Goal: Task Accomplishment & Management: Use online tool/utility

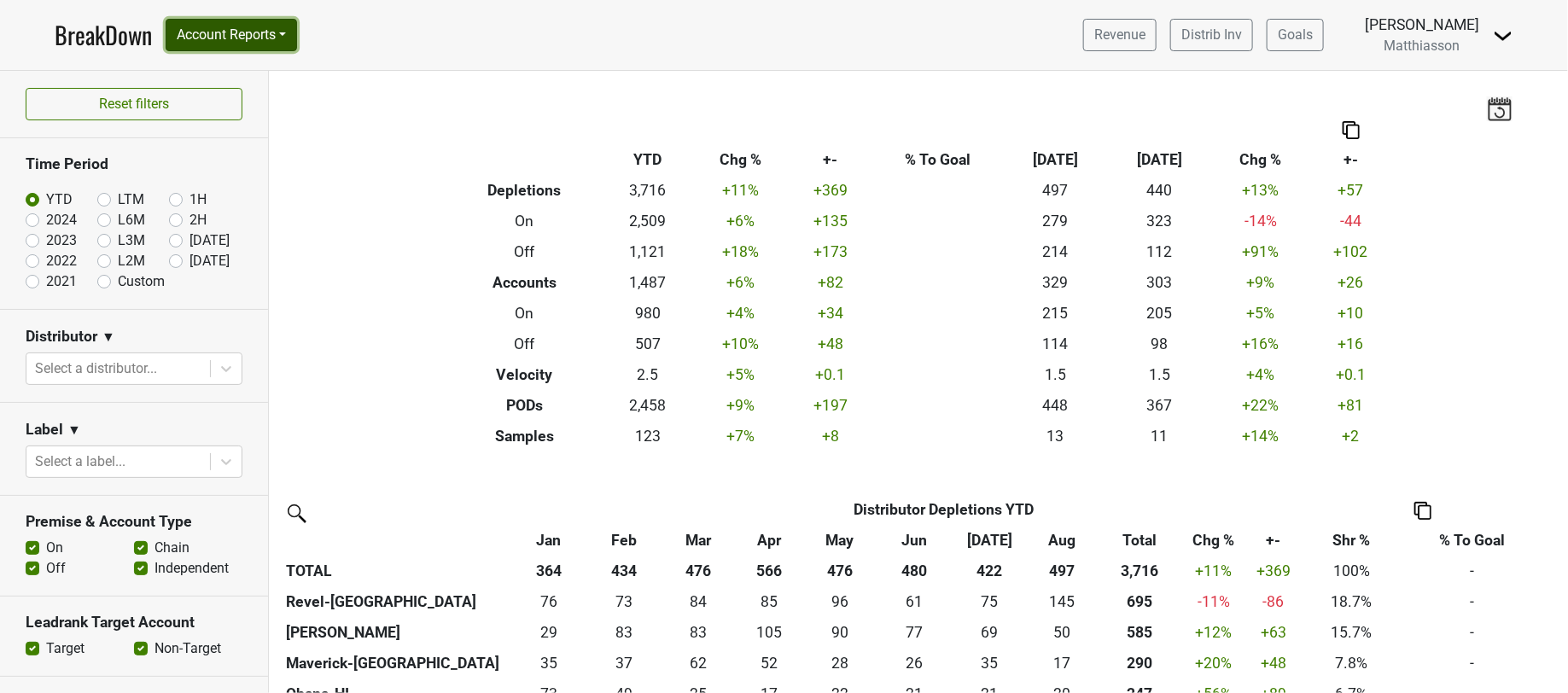
click at [240, 34] on button "Account Reports" at bounding box center [232, 34] width 131 height 32
click at [243, 74] on link "SuperRanker" at bounding box center [242, 75] width 151 height 27
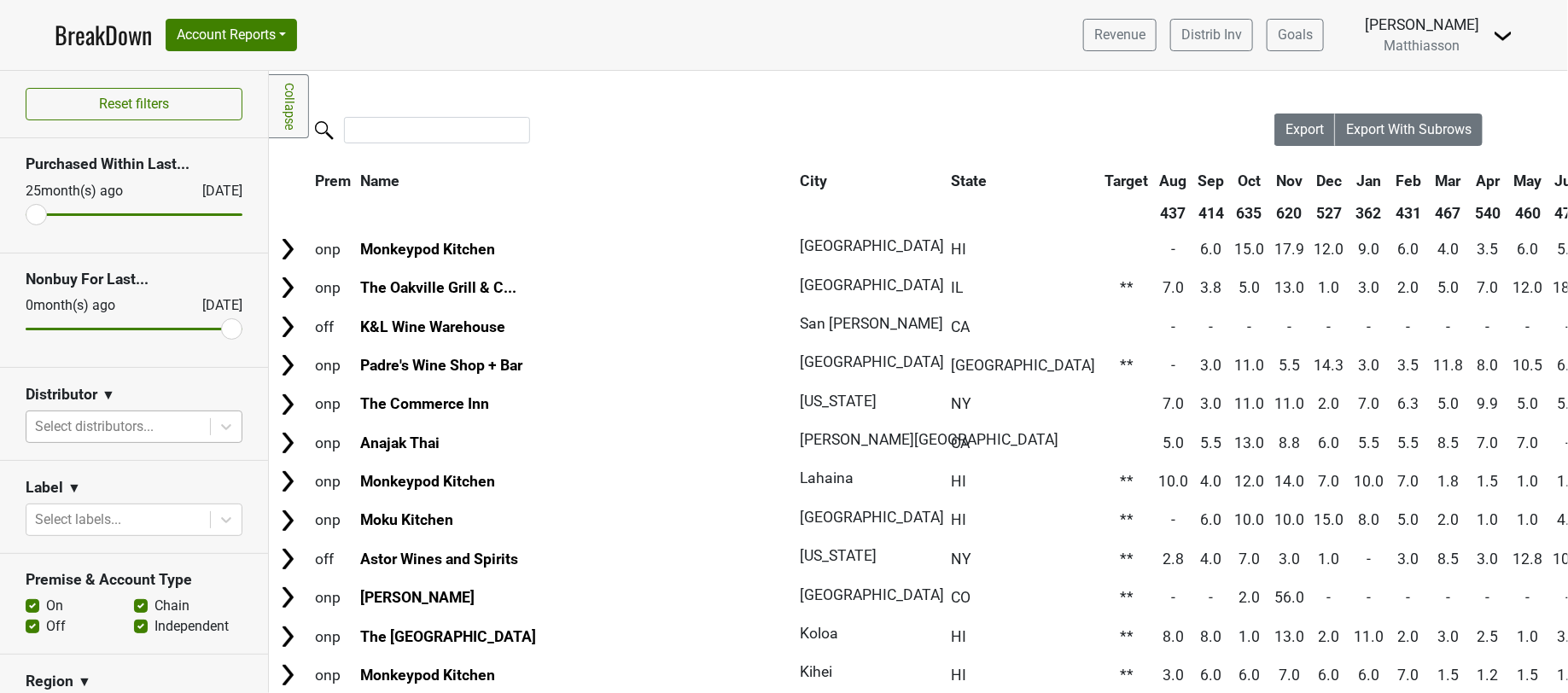
click at [161, 430] on div at bounding box center [119, 427] width 167 height 24
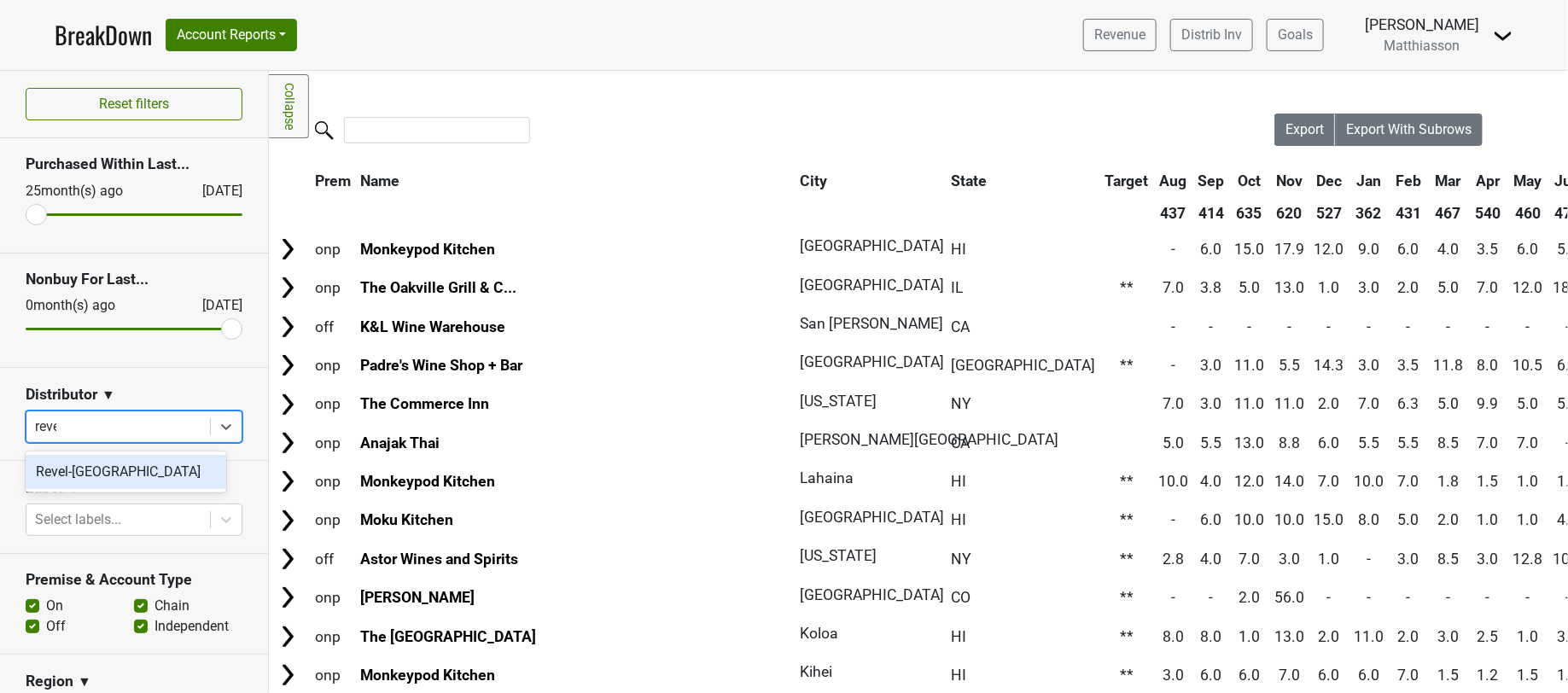
type input "revel"
click at [153, 476] on div "Revel-[GEOGRAPHIC_DATA]" at bounding box center [126, 472] width 200 height 34
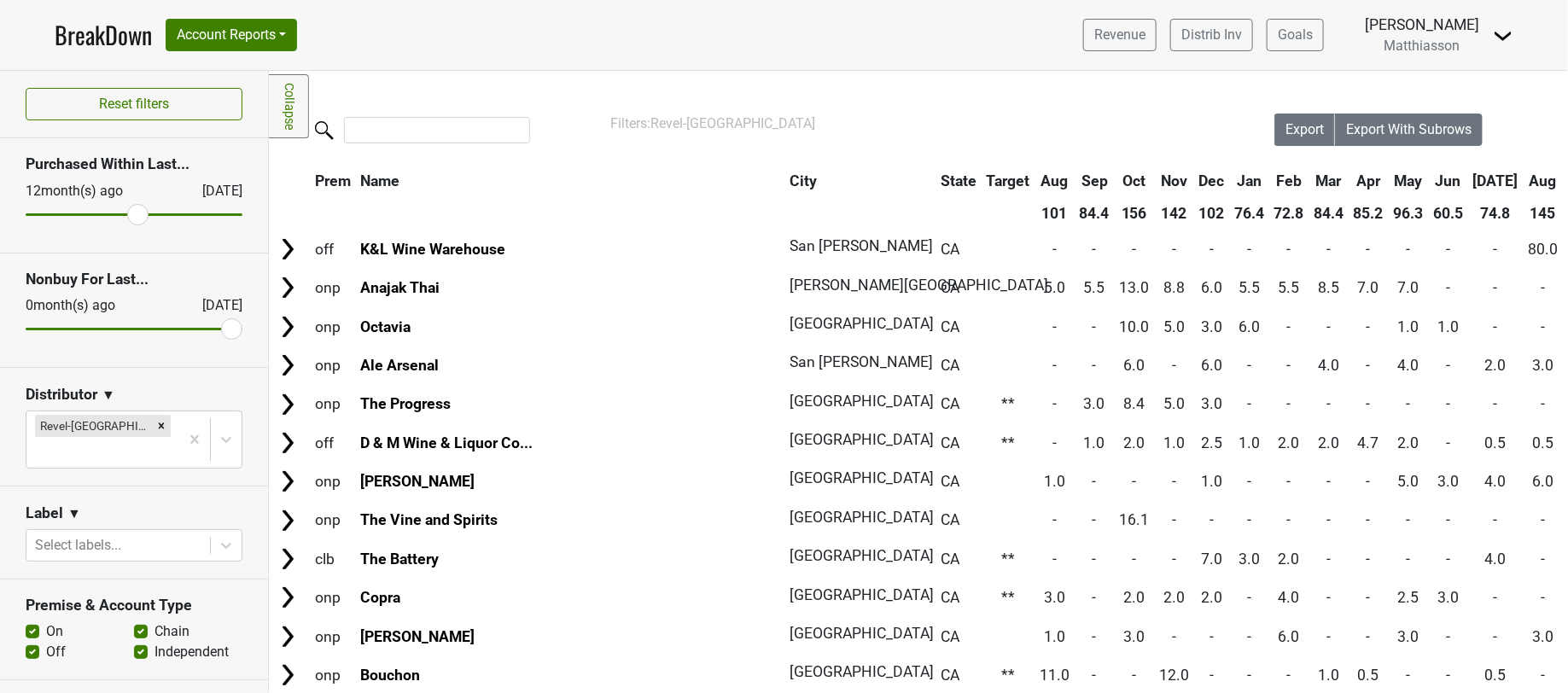
drag, startPoint x: 40, startPoint y: 214, endPoint x: 127, endPoint y: 215, distance: 87.0
type input "12"
click at [127, 215] on input "range" at bounding box center [133, 214] width 217 height 3
drag, startPoint x: 213, startPoint y: 327, endPoint x: 158, endPoint y: 330, distance: 55.1
type input "4"
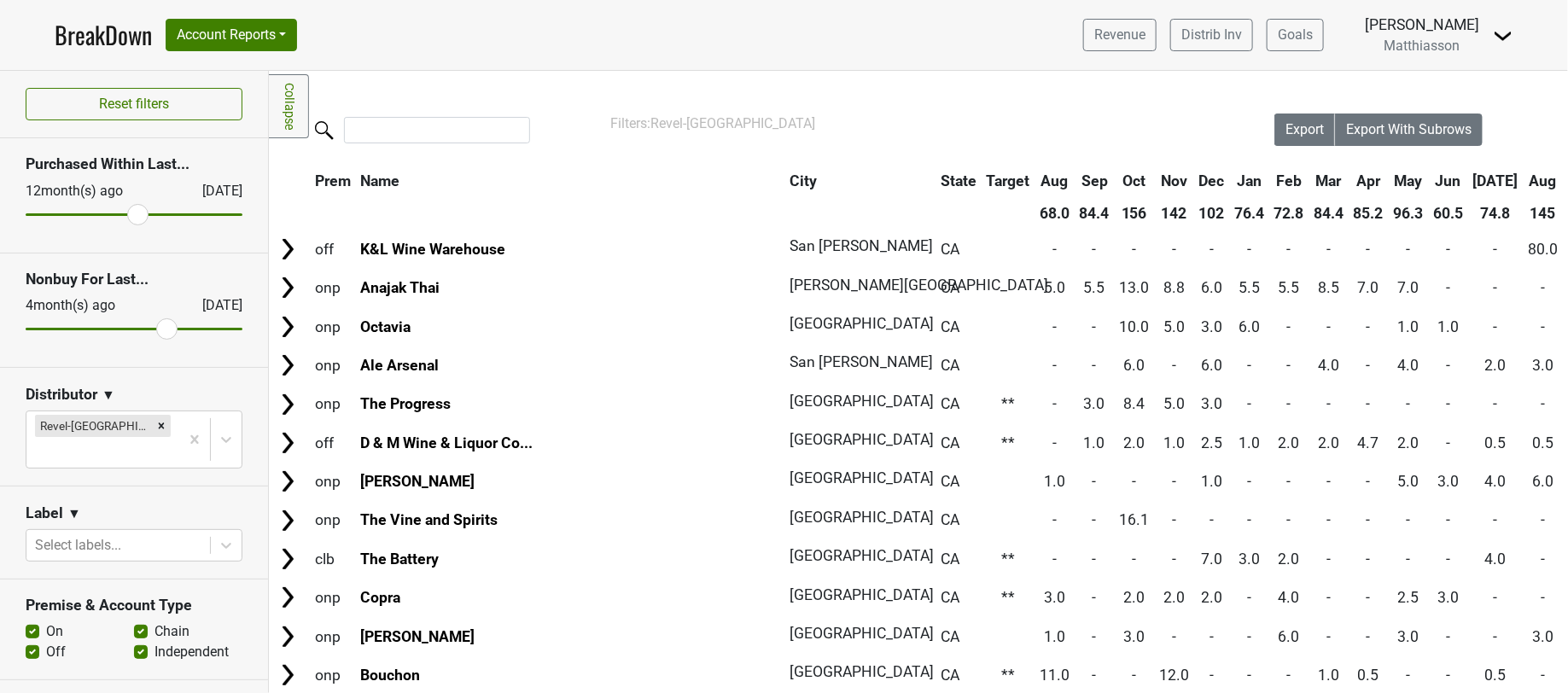
click at [158, 330] on input "range" at bounding box center [133, 329] width 217 height 3
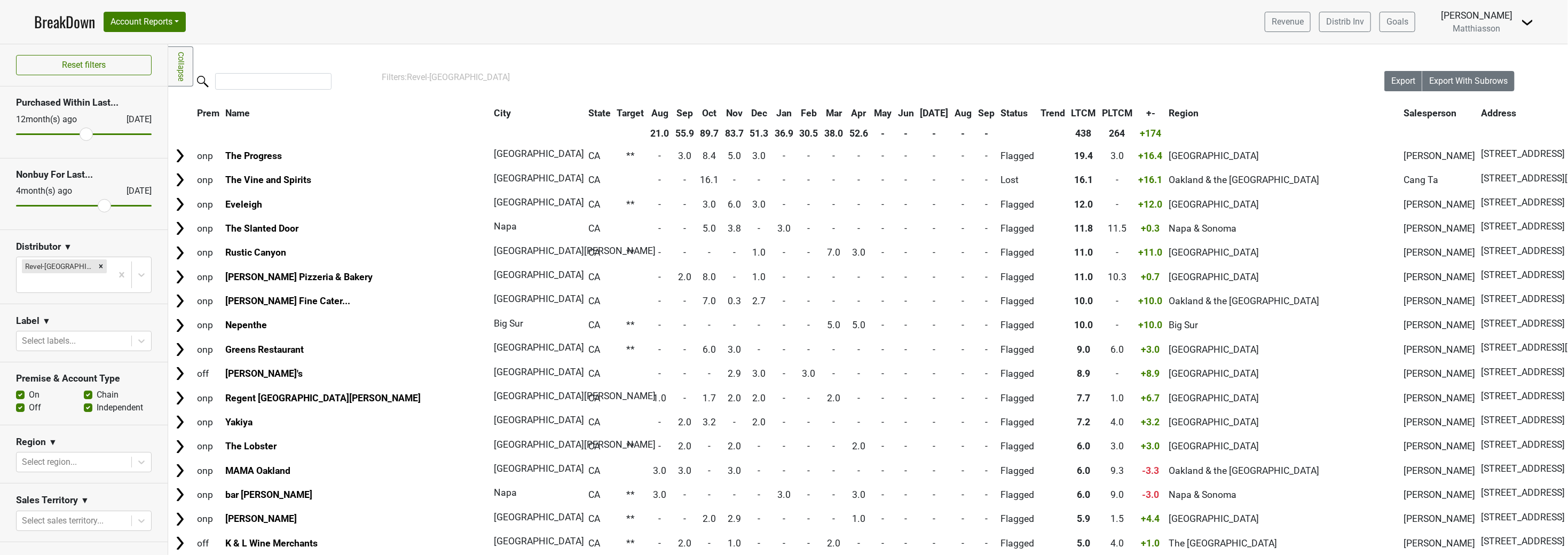
click at [980, 112] on th "Salesperson" at bounding box center [1439, 113] width 77 height 19
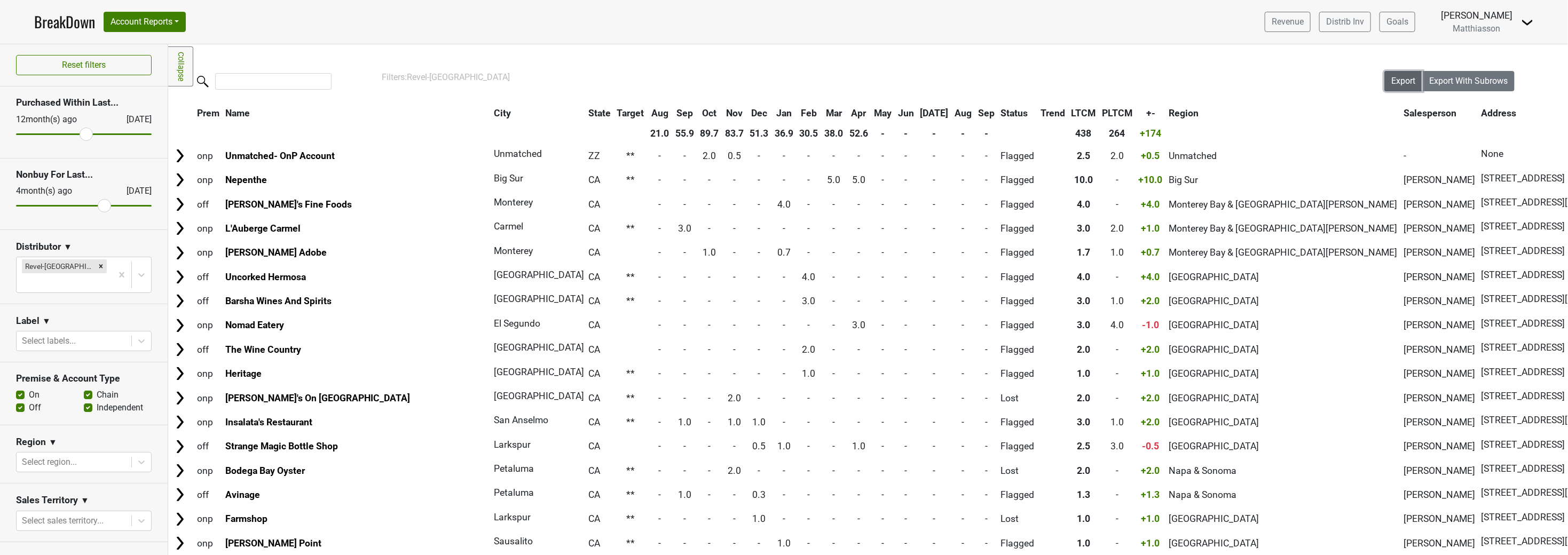
click at [980, 78] on span "Export" at bounding box center [1403, 81] width 24 height 10
